Goal: Task Accomplishment & Management: Manage account settings

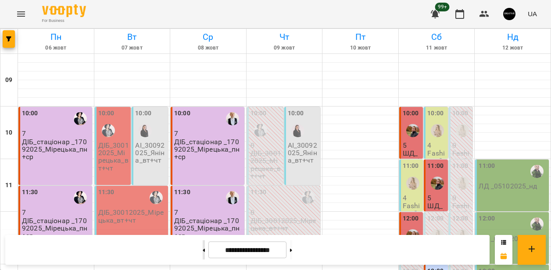
click at [203, 251] on button at bounding box center [204, 249] width 2 height 19
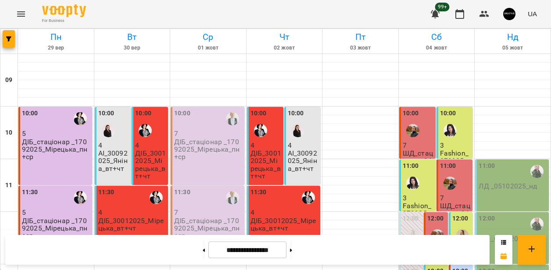
scroll to position [218, 0]
click at [292, 253] on button at bounding box center [291, 249] width 2 height 19
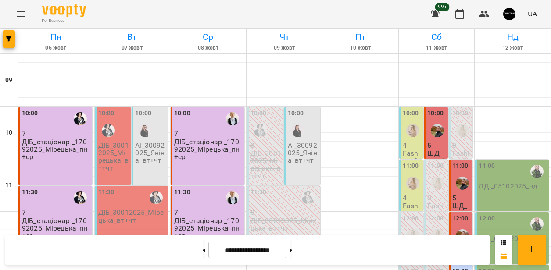
scroll to position [190, 0]
click at [292, 250] on button at bounding box center [291, 249] width 2 height 19
type input "**********"
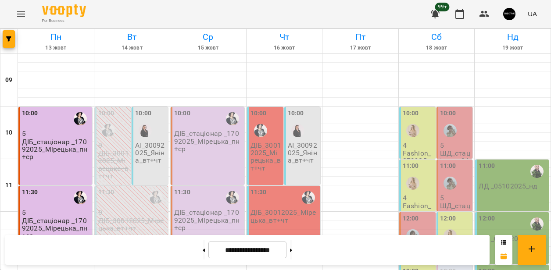
scroll to position [199, 0]
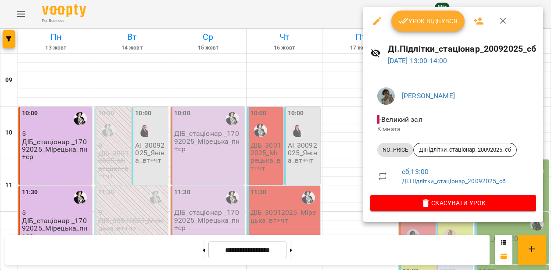
click at [379, 19] on icon "button" at bounding box center [377, 21] width 11 height 11
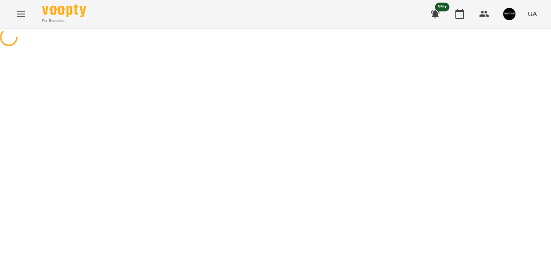
select select "********"
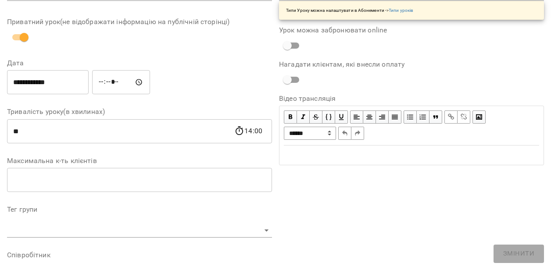
scroll to position [117, 0]
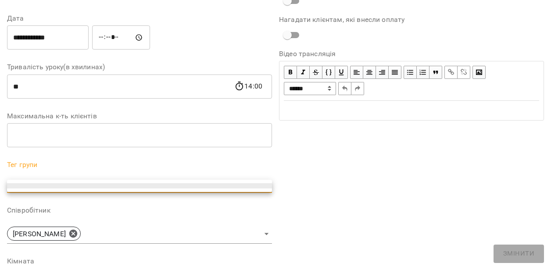
click at [344, 175] on div at bounding box center [275, 135] width 551 height 270
